Goal: Task Accomplishment & Management: Manage account settings

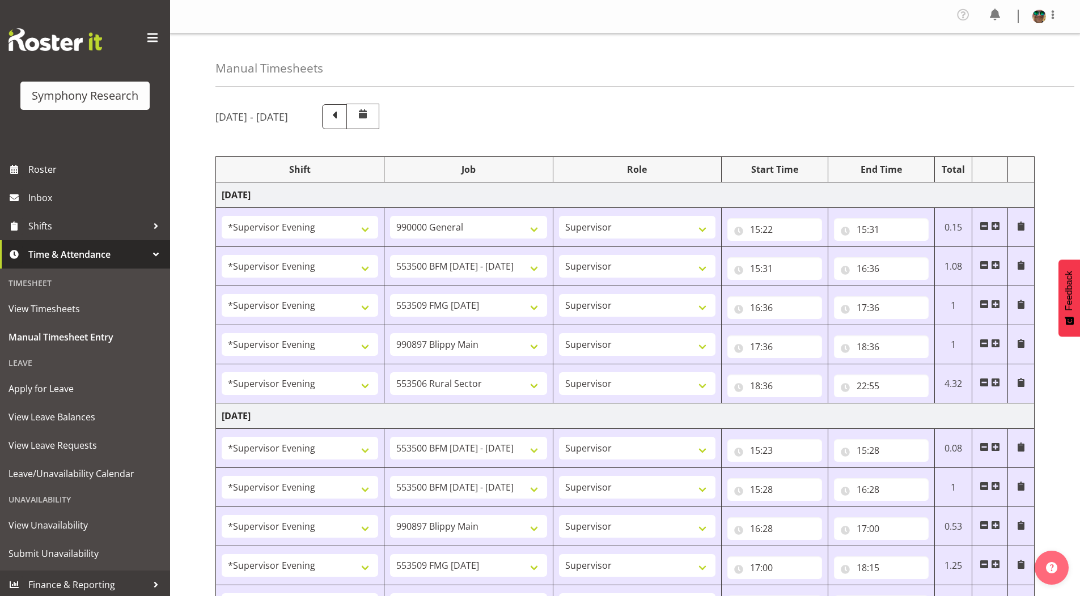
select select "4583"
select select "743"
select select "4583"
select select "10242"
select select "4583"
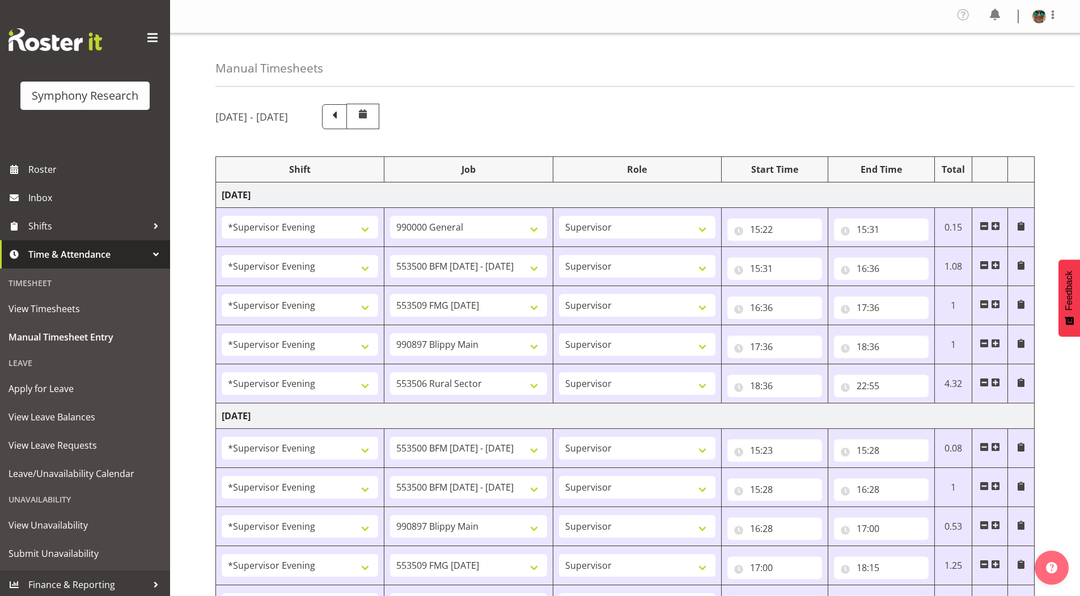
select select "10585"
select select "4583"
select select "10631"
select select "4583"
select select "10587"
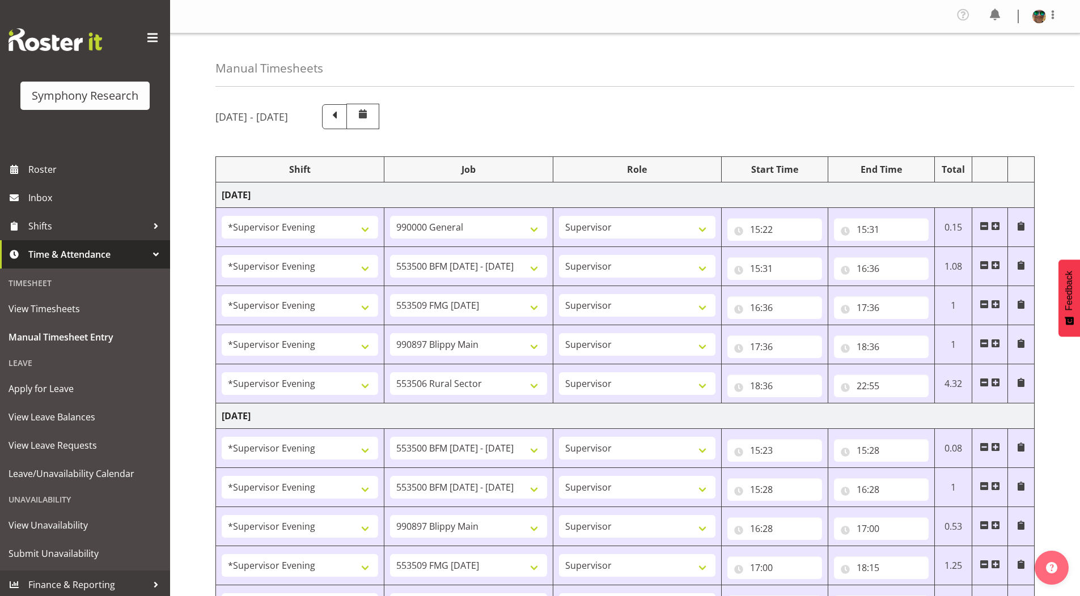
select select "4583"
select select "10242"
select select "4583"
select select "10242"
select select "4583"
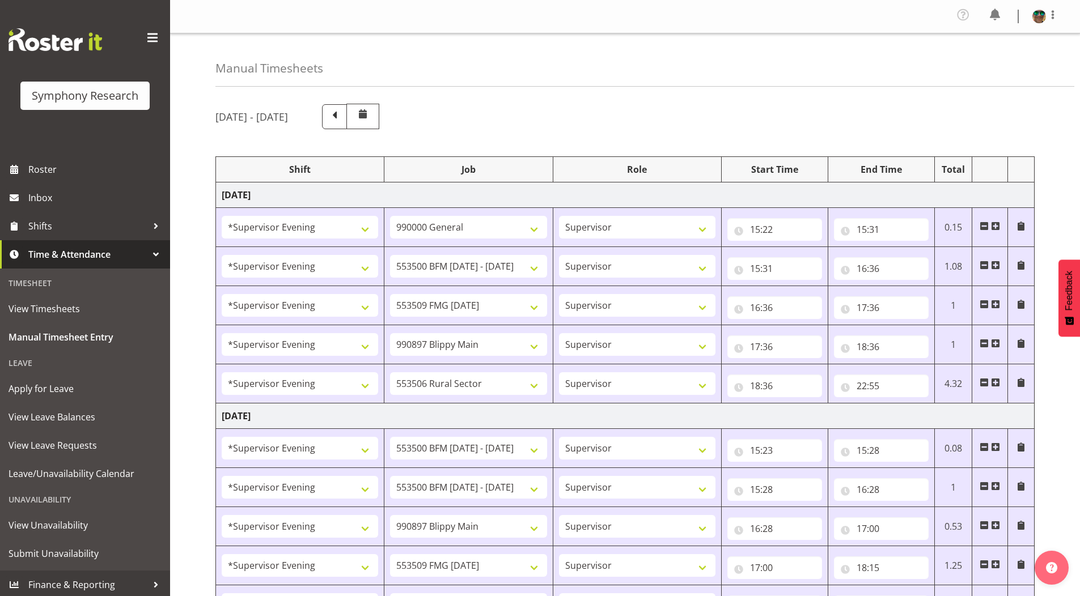
select select "10631"
select select "4583"
select select "10585"
select select "4583"
select select "10587"
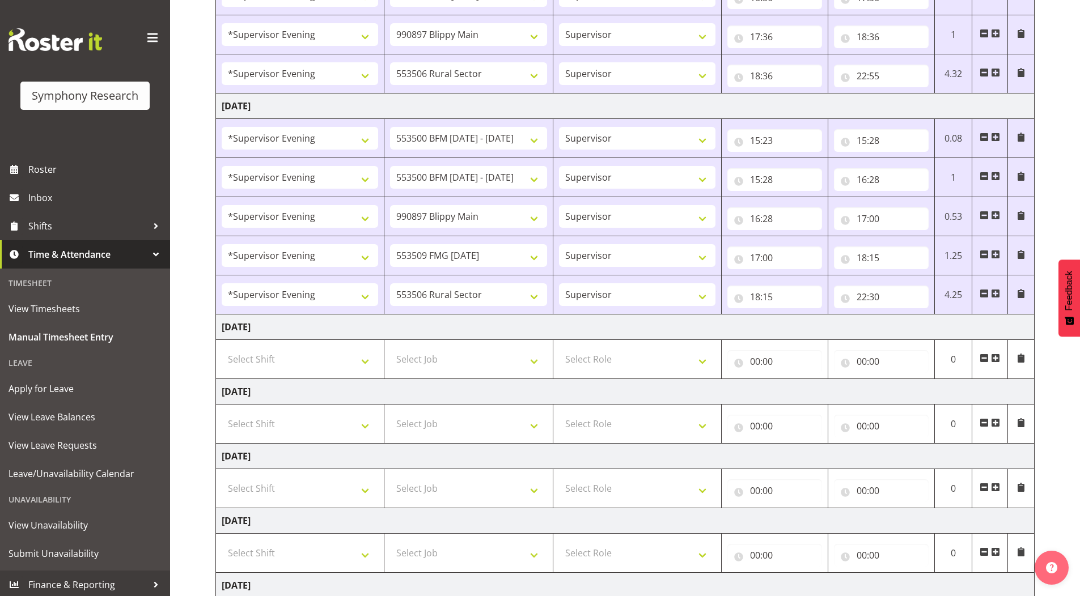
scroll to position [310, 0]
click at [876, 298] on input "22:30" at bounding box center [881, 297] width 95 height 23
click at [942, 327] on select "00 01 02 03 04 05 06 07 08 09 10 11 12 13 14 15 16 17 18 19 20 21 22 23 24 25 2…" at bounding box center [941, 326] width 26 height 23
select select "20"
click at [928, 315] on select "00 01 02 03 04 05 06 07 08 09 10 11 12 13 14 15 16 17 18 19 20 21 22 23 24 25 2…" at bounding box center [941, 326] width 26 height 23
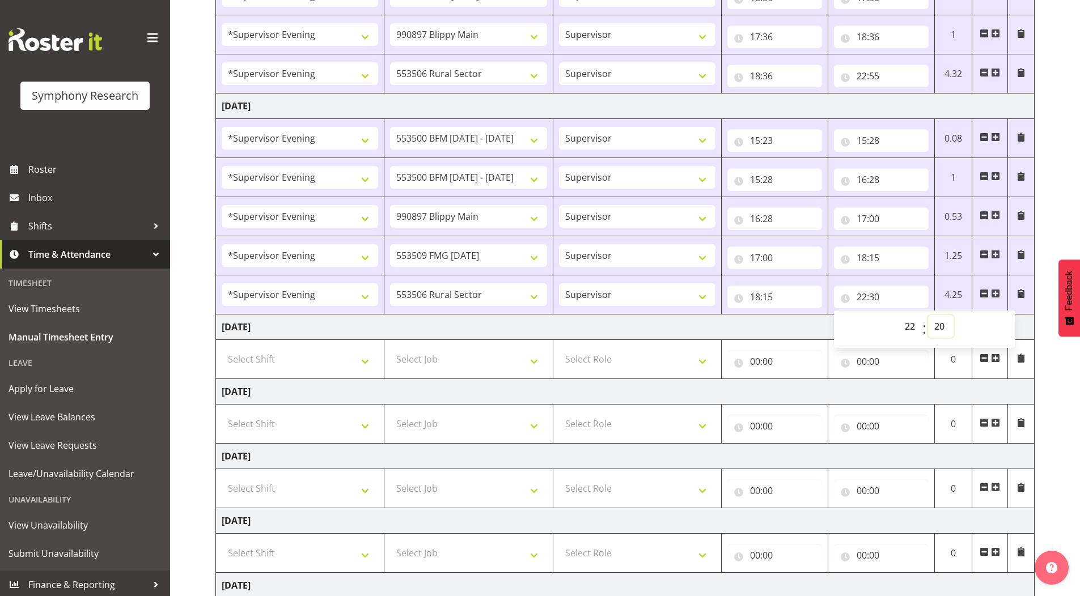
type input "22:20"
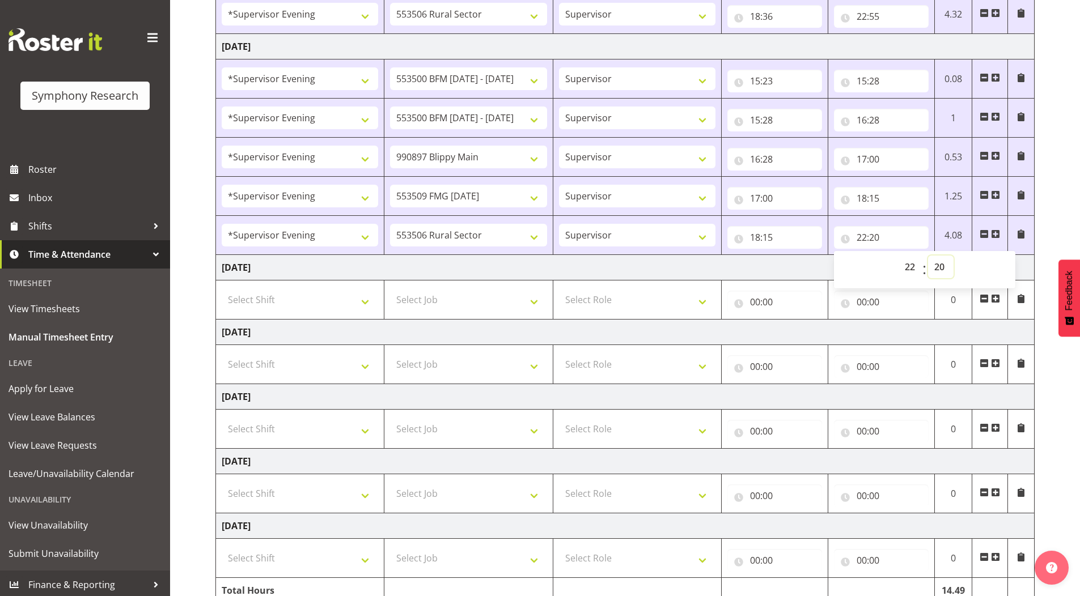
scroll to position [423, 0]
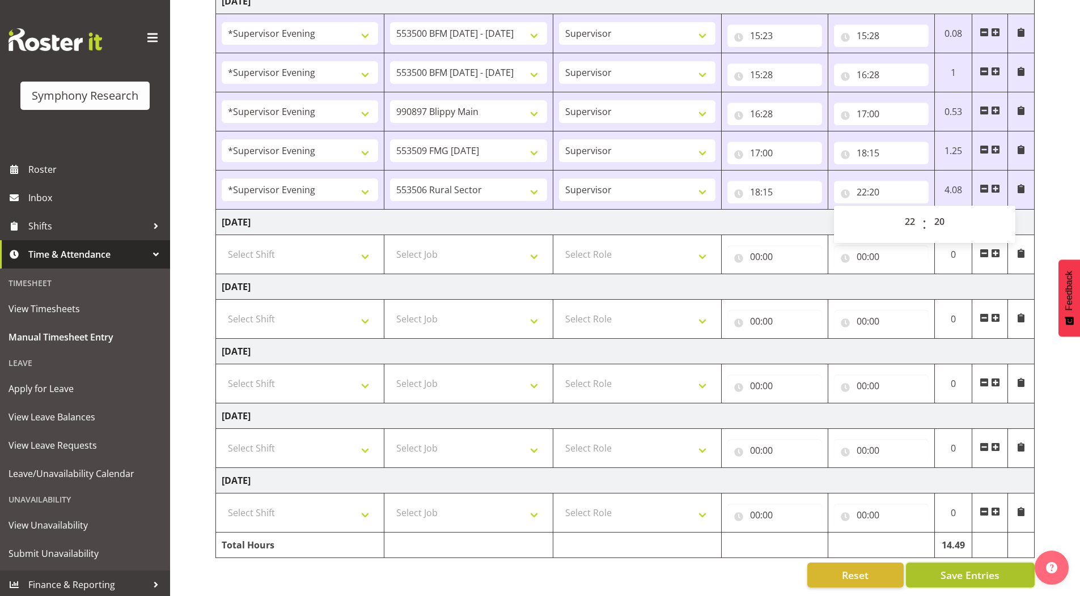
click at [931, 567] on button "Save Entries" at bounding box center [970, 575] width 129 height 25
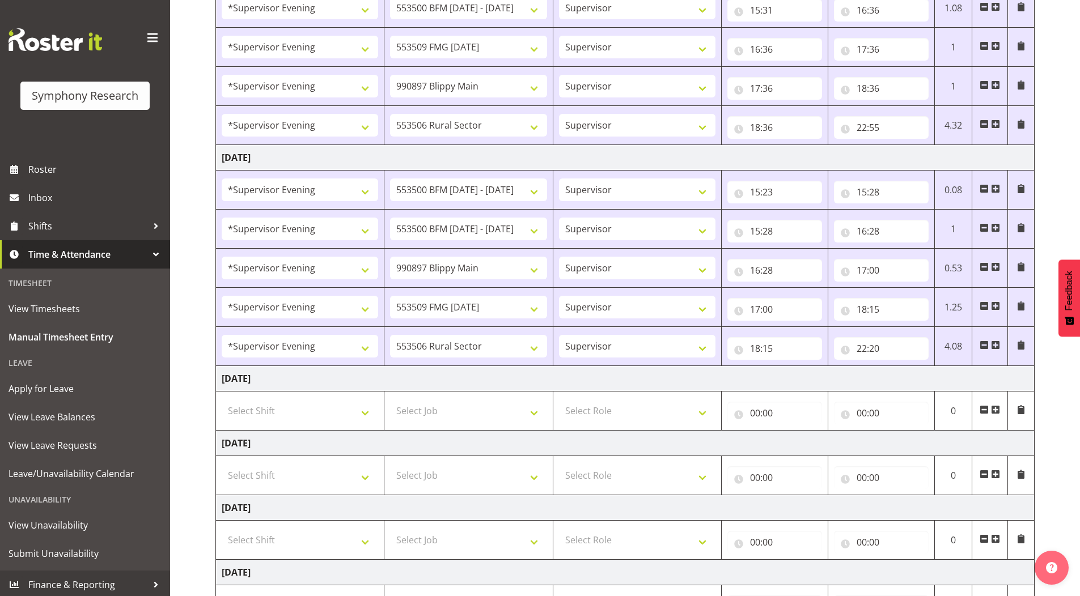
scroll to position [253, 0]
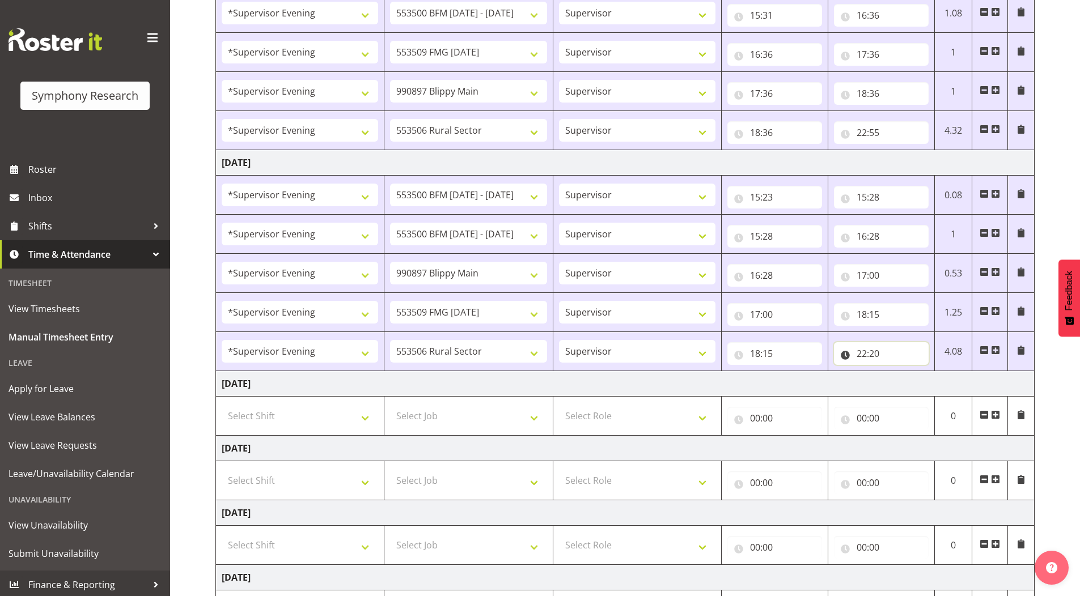
click at [880, 356] on input "22:20" at bounding box center [881, 353] width 95 height 23
click at [939, 381] on select "00 01 02 03 04 05 06 07 08 09 10 11 12 13 14 15 16 17 18 19 20 21 22 23 24 25 2…" at bounding box center [941, 383] width 26 height 23
select select "30"
click at [928, 372] on select "00 01 02 03 04 05 06 07 08 09 10 11 12 13 14 15 16 17 18 19 20 21 22 23 24 25 2…" at bounding box center [941, 383] width 26 height 23
type input "22:30"
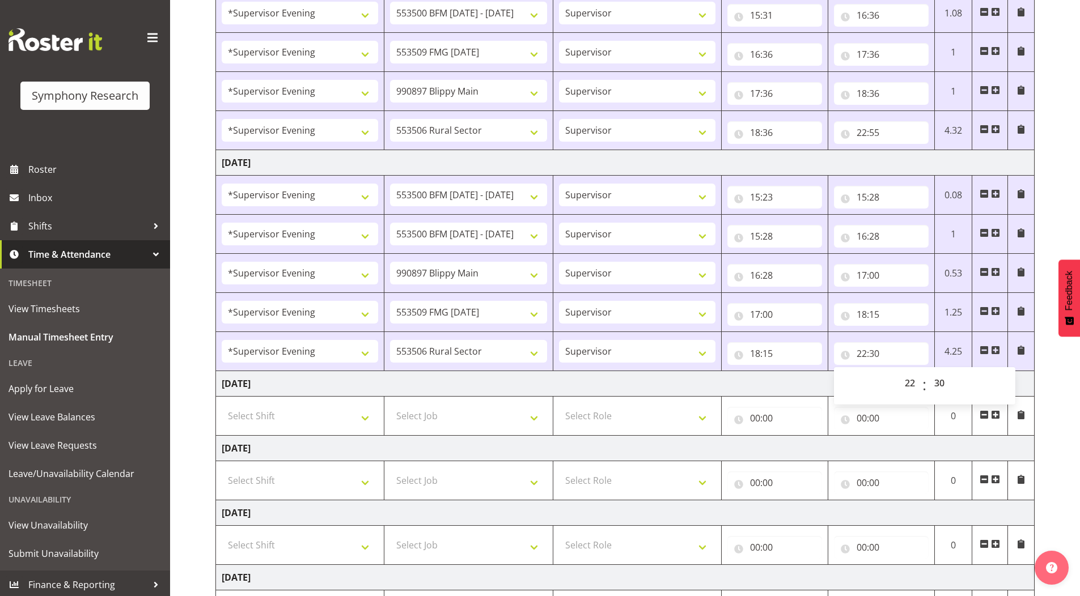
click at [1048, 212] on div "[DATE] - [DATE] Shift Job Role Start Time End Time Total [DATE] !!Weekend Resid…" at bounding box center [647, 300] width 865 height 916
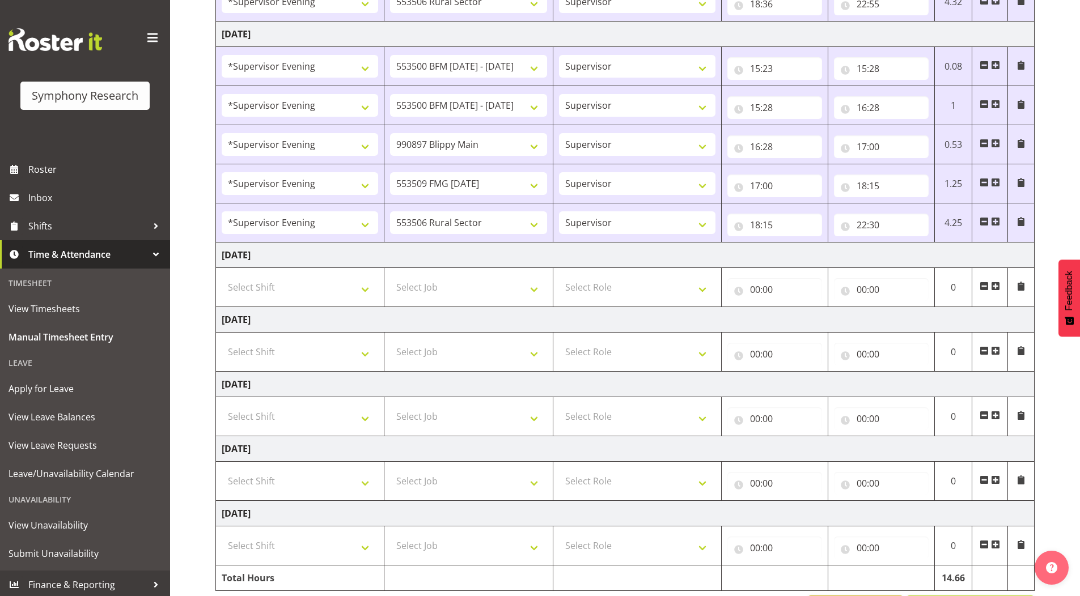
scroll to position [423, 0]
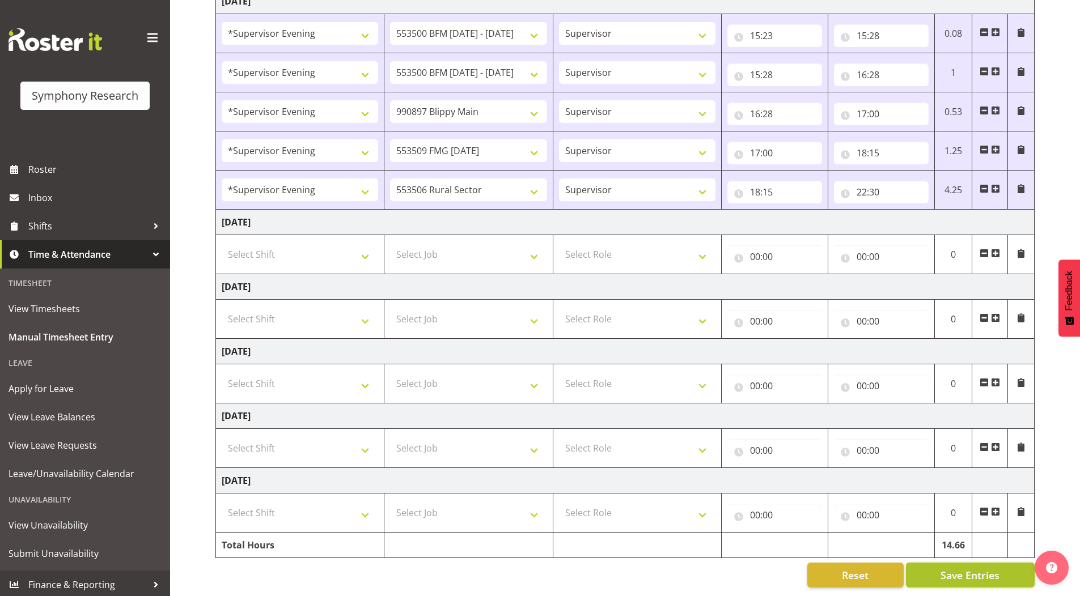
click at [929, 563] on button "Save Entries" at bounding box center [970, 575] width 129 height 25
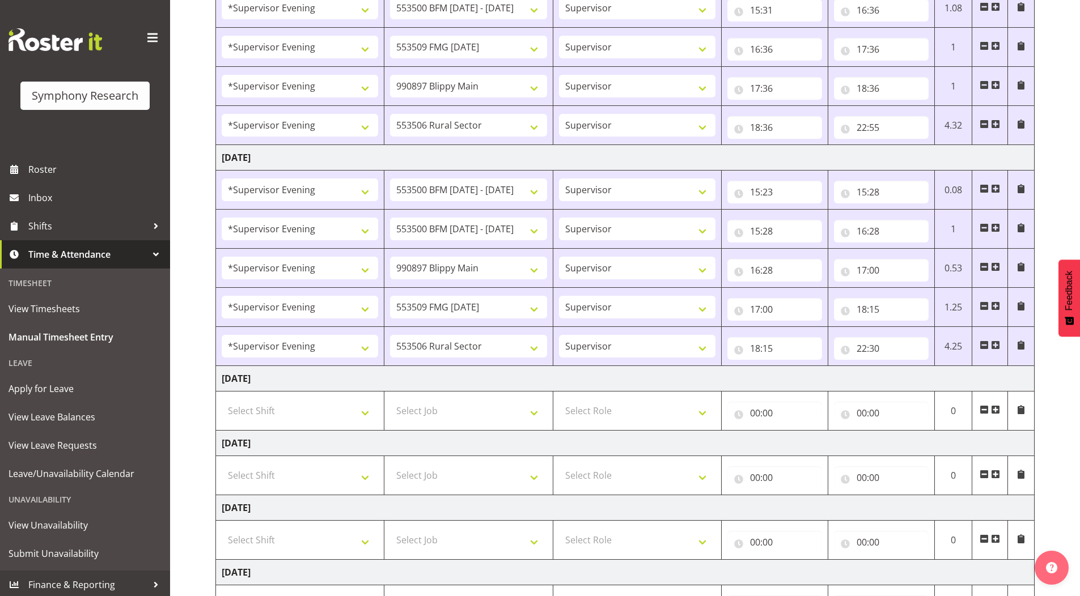
scroll to position [253, 0]
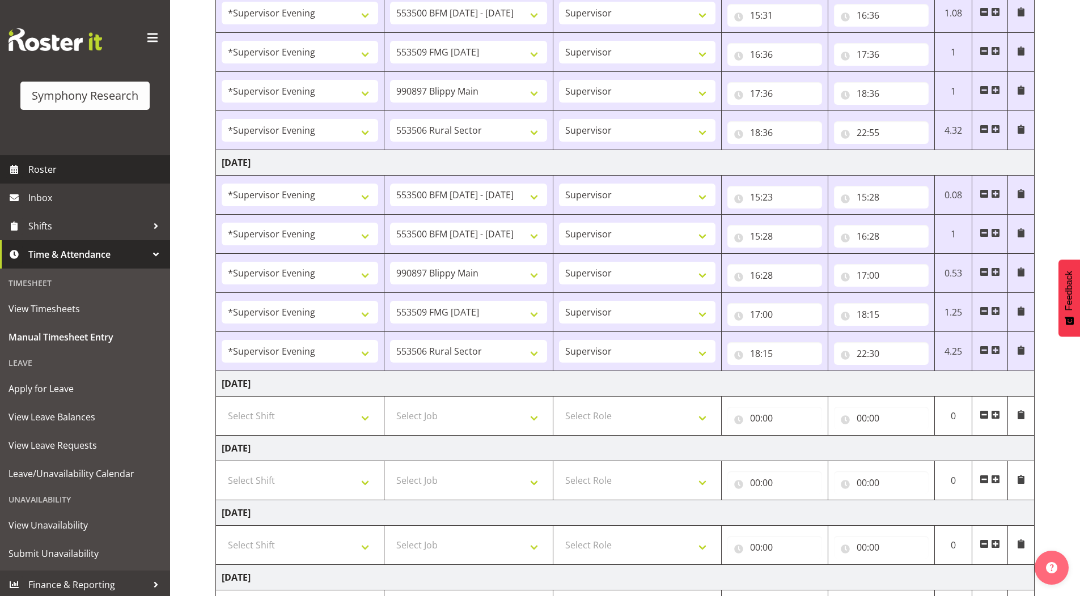
click at [54, 173] on span "Roster" at bounding box center [96, 169] width 136 height 17
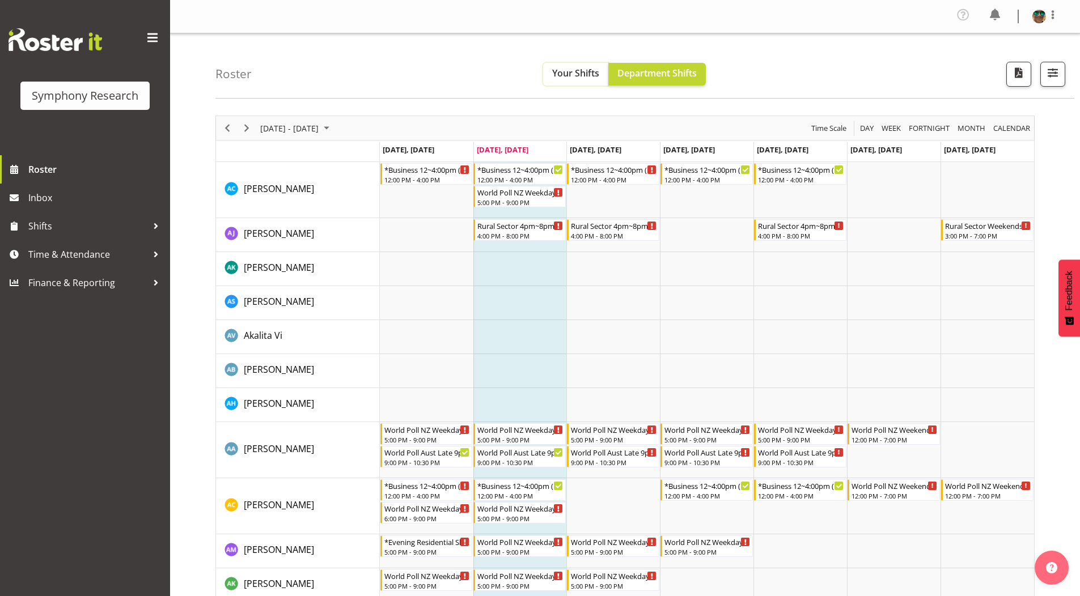
click at [578, 78] on span "Your Shifts" at bounding box center [575, 73] width 47 height 12
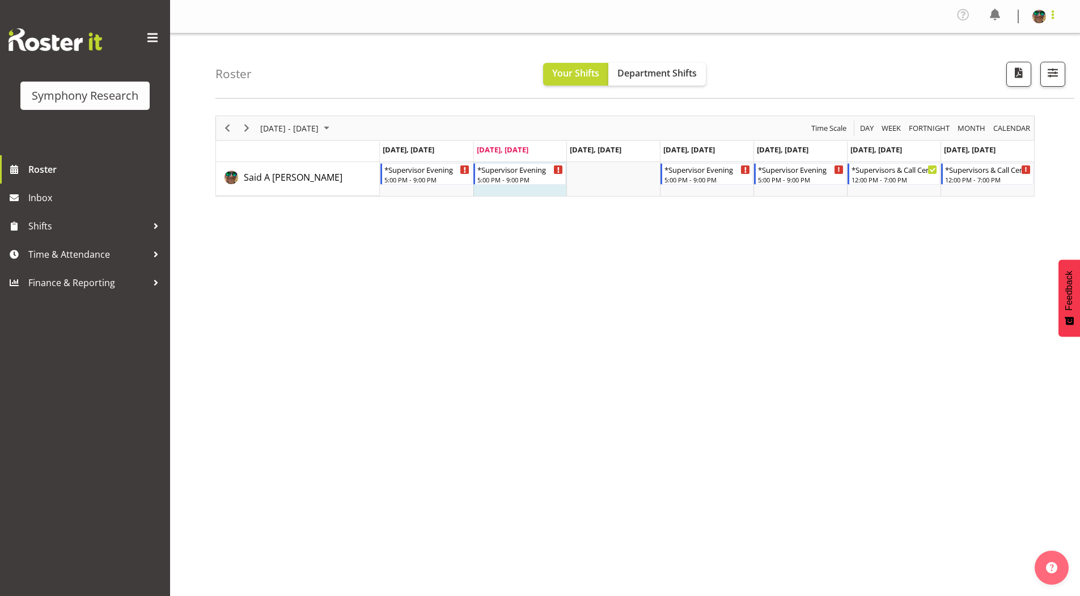
click at [1053, 15] on span at bounding box center [1053, 15] width 14 height 14
click at [982, 65] on link "Log Out" at bounding box center [1005, 62] width 109 height 20
